Goal: Task Accomplishment & Management: Use online tool/utility

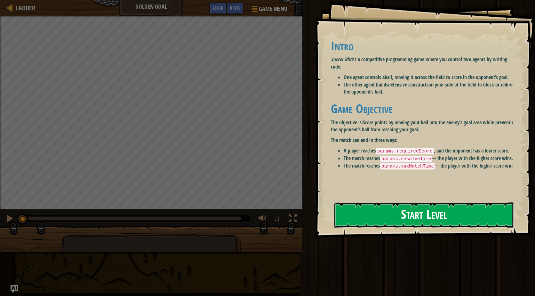
click at [371, 216] on button "Start Level" at bounding box center [424, 214] width 180 height 25
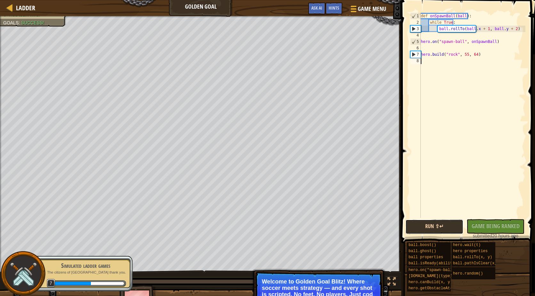
drag, startPoint x: 433, startPoint y: 221, endPoint x: 420, endPoint y: 224, distance: 13.0
click at [420, 226] on button "Run ⇧↵" at bounding box center [435, 226] width 58 height 15
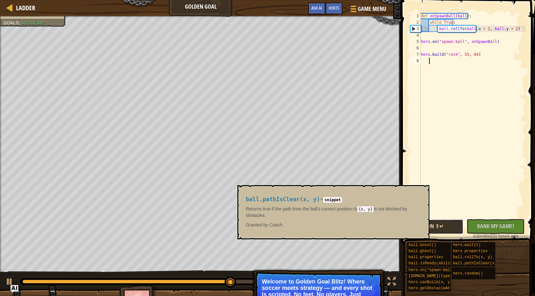
click at [437, 221] on button "Run ⇧↵" at bounding box center [435, 226] width 58 height 15
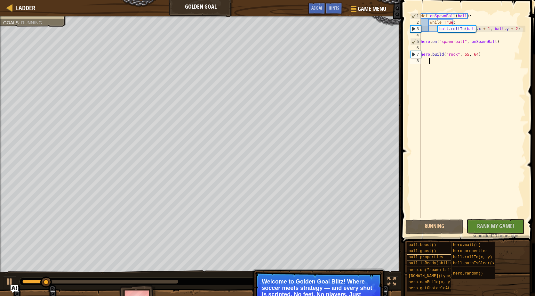
click at [415, 255] on span "ball properties" at bounding box center [426, 257] width 35 height 4
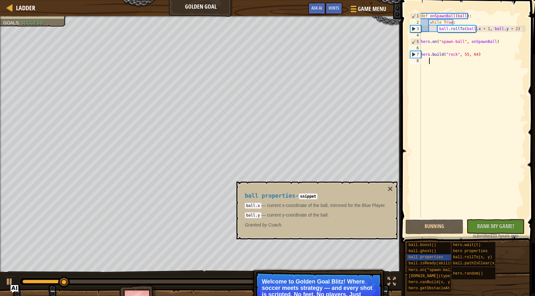
click at [418, 242] on div "ball.boost() ball.ghost() ball properties ball.isReady(ability) hero.on("spawn-…" at bounding box center [469, 267] width 124 height 50
click at [418, 243] on span "ball.boost()" at bounding box center [423, 245] width 28 height 4
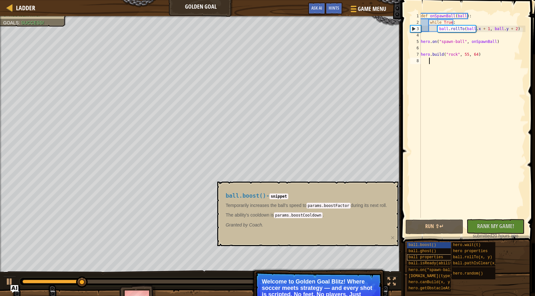
click at [416, 249] on span "ball.ghost()" at bounding box center [423, 251] width 28 height 4
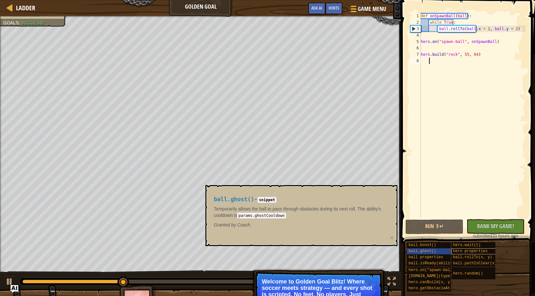
click at [456, 256] on span "ball.rollTo(x, y)" at bounding box center [472, 257] width 39 height 4
